Goal: Task Accomplishment & Management: Use online tool/utility

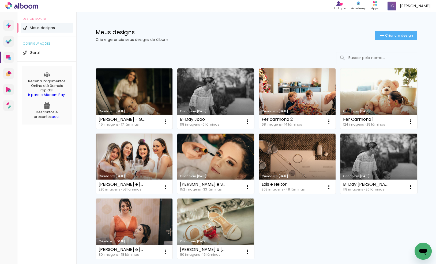
click at [133, 98] on link "Criado em [DATE]" at bounding box center [134, 98] width 77 height 60
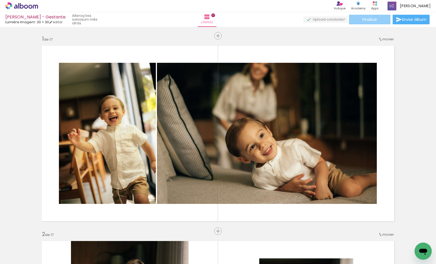
click at [383, 21] on paper-button "Finalizar" at bounding box center [369, 20] width 41 height 10
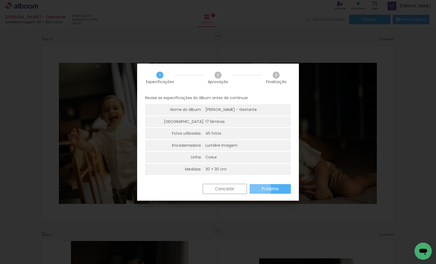
click at [259, 189] on paper-button "Próximo" at bounding box center [269, 189] width 41 height 10
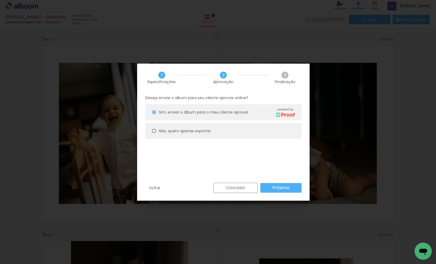
click at [212, 136] on paper-radio-button "Não, quero apenas exportar" at bounding box center [223, 131] width 156 height 16
type paper-radio-button "on"
click at [277, 194] on div "Voltar Cancelar Próximo" at bounding box center [223, 192] width 172 height 18
click at [0, 0] on slot "Próximo" at bounding box center [0, 0] width 0 height 0
type input "Alta, 300 DPI"
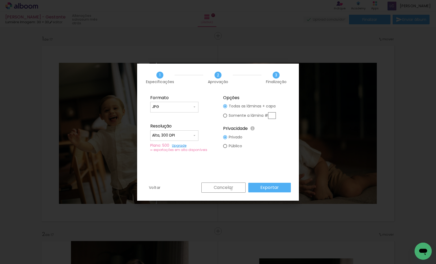
click at [0, 0] on slot "Cancelar" at bounding box center [0, 0] width 0 height 0
